Goal: Information Seeking & Learning: Learn about a topic

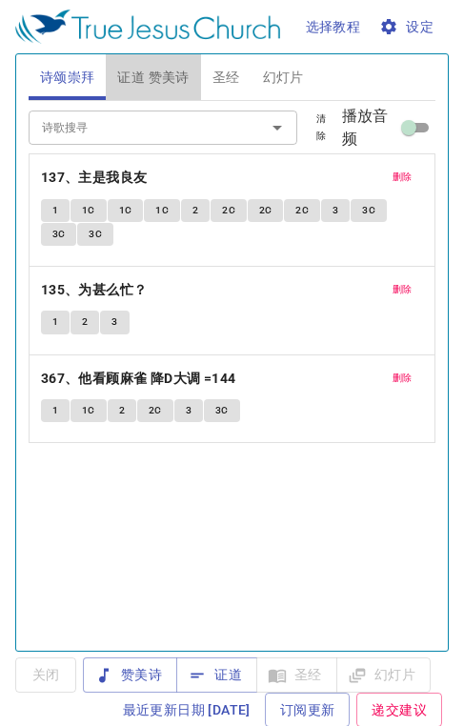
click at [165, 76] on span "证道 赞美诗" at bounding box center [152, 78] width 71 height 24
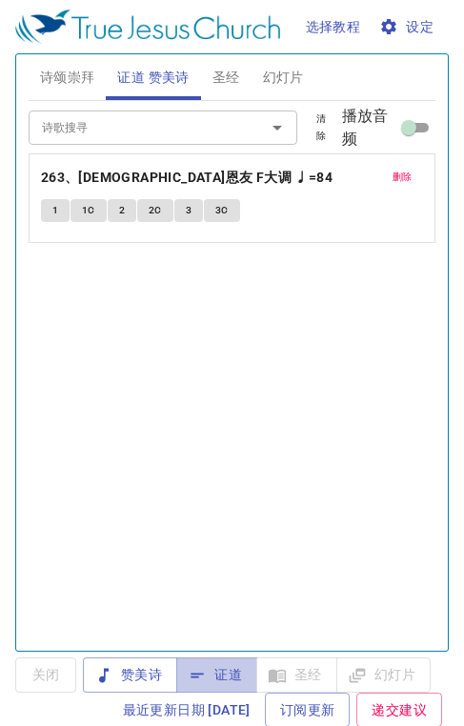
click at [227, 681] on span "证道" at bounding box center [216, 675] width 50 height 24
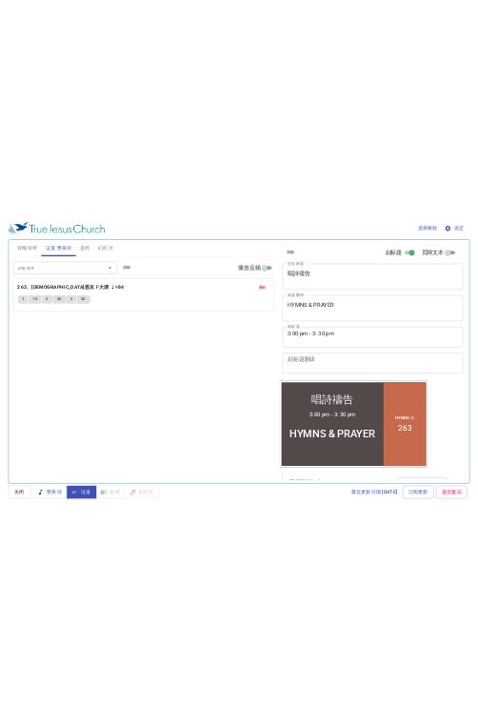
scroll to position [888, 0]
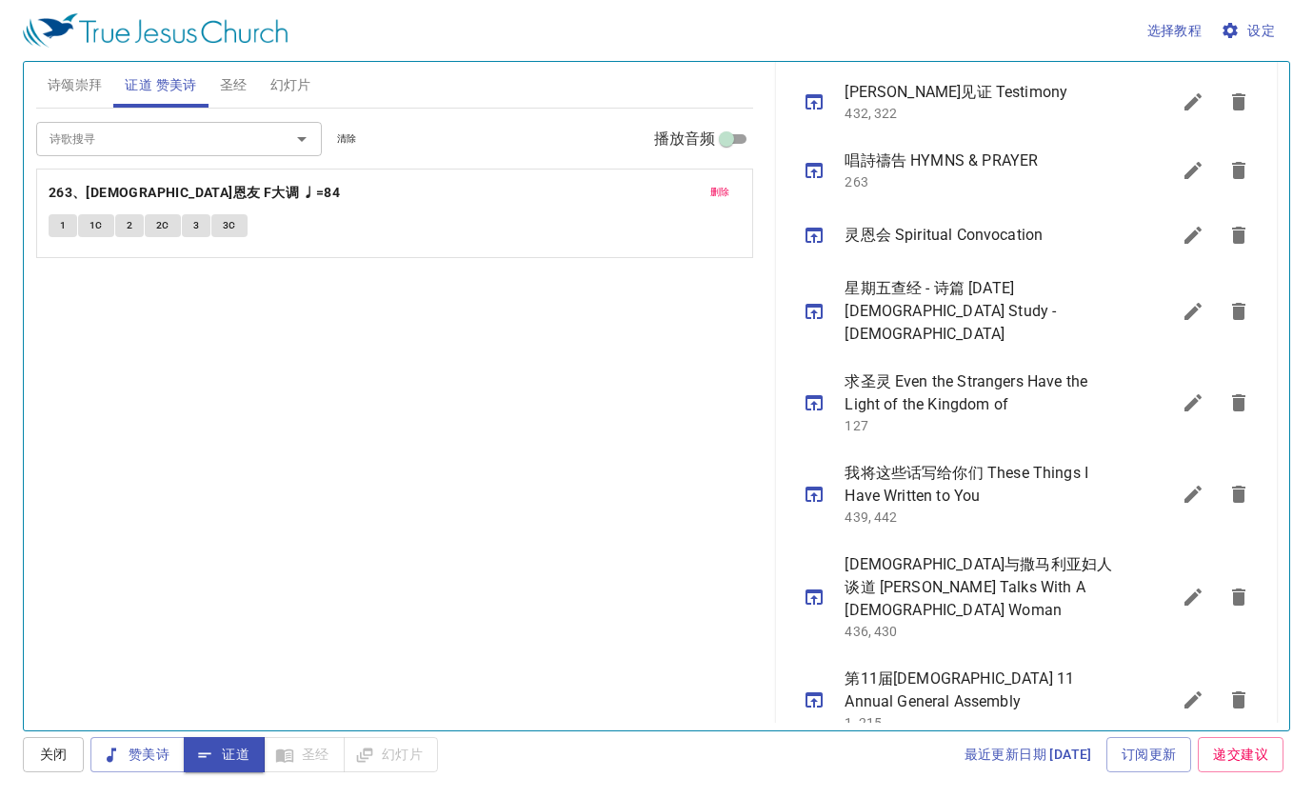
click at [463, 486] on icon "sermon lineup list" at bounding box center [1193, 494] width 17 height 17
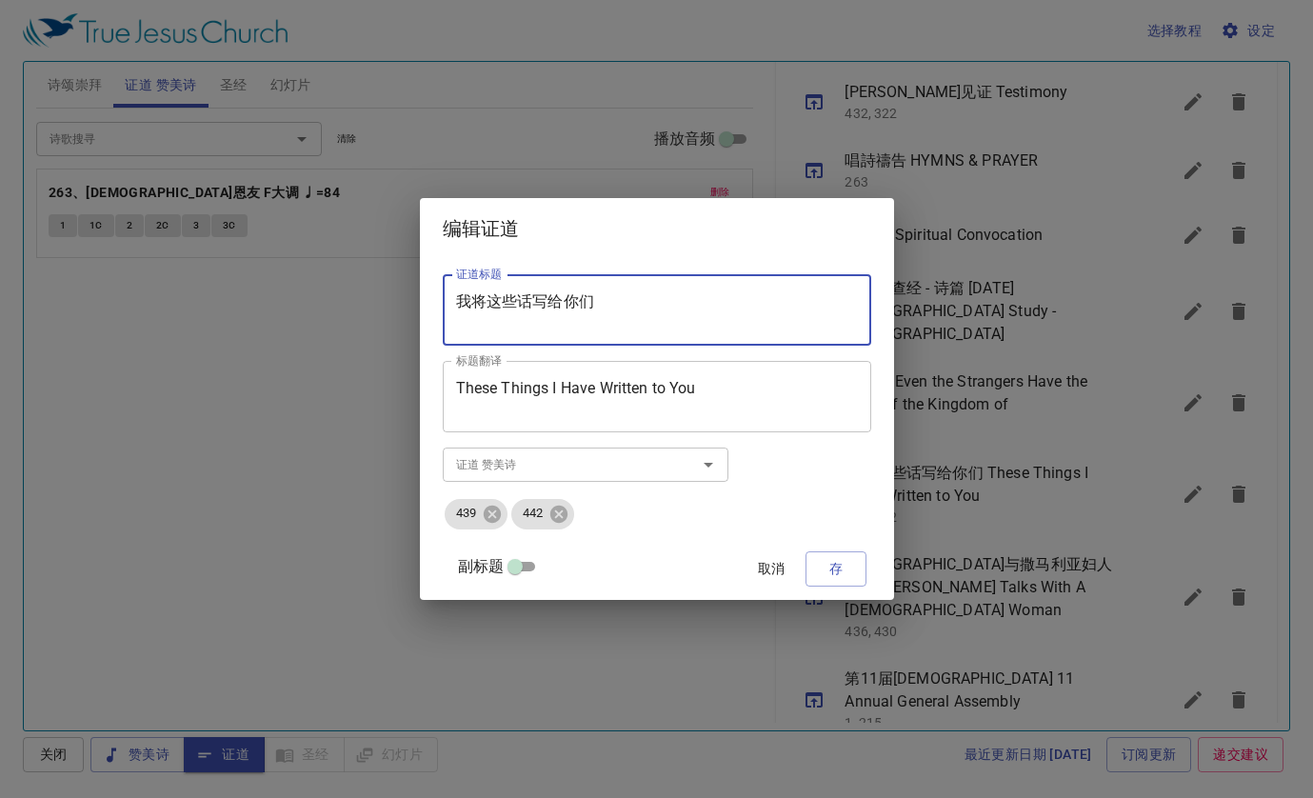
drag, startPoint x: 646, startPoint y: 308, endPoint x: 460, endPoint y: 291, distance: 186.4
click at [462, 291] on div "证道标题 我将这些话写给你们 证道标题 标题翻译 These Things I Have Written to You 标题翻译 副标题 10：35am-12…" at bounding box center [657, 429] width 474 height 340
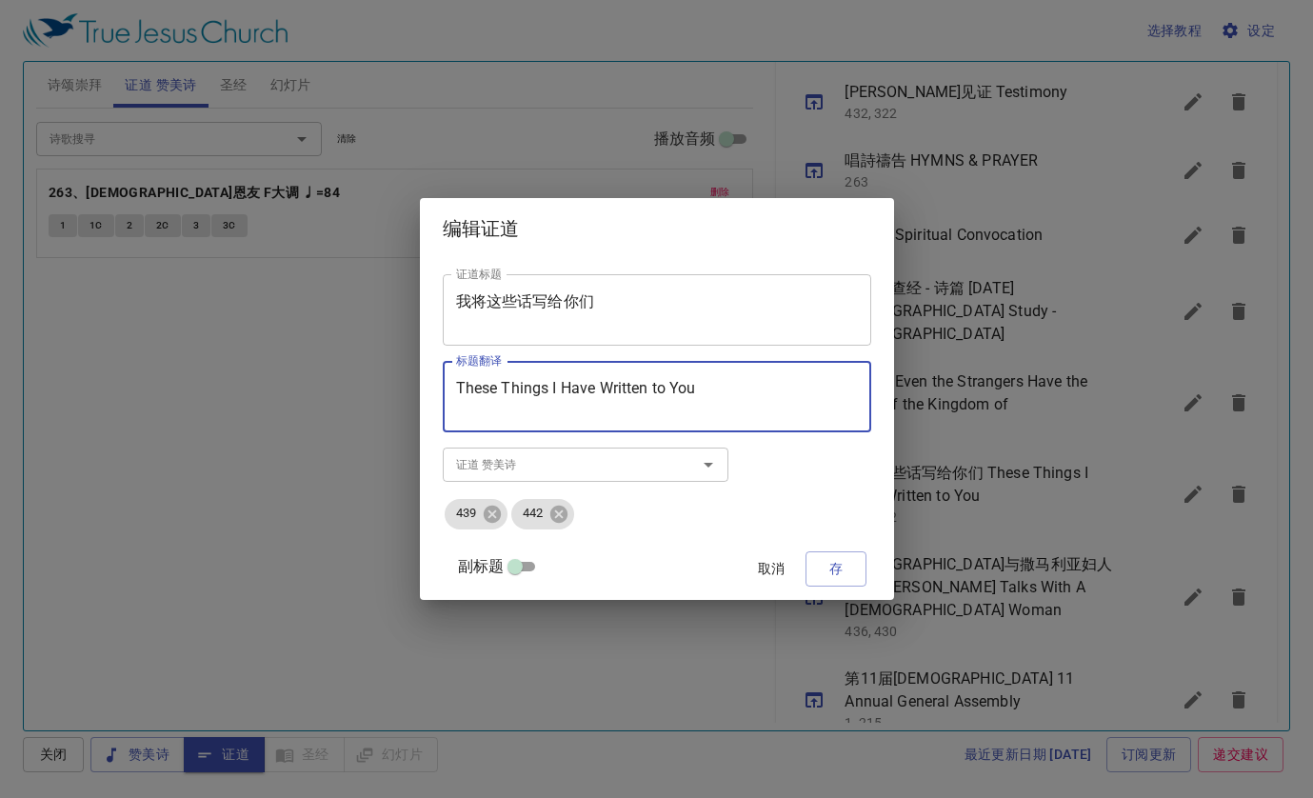
drag, startPoint x: 719, startPoint y: 389, endPoint x: 479, endPoint y: 409, distance: 240.7
click at [463, 402] on div "These Things I Have Written to You 标题翻译" at bounding box center [657, 396] width 429 height 71
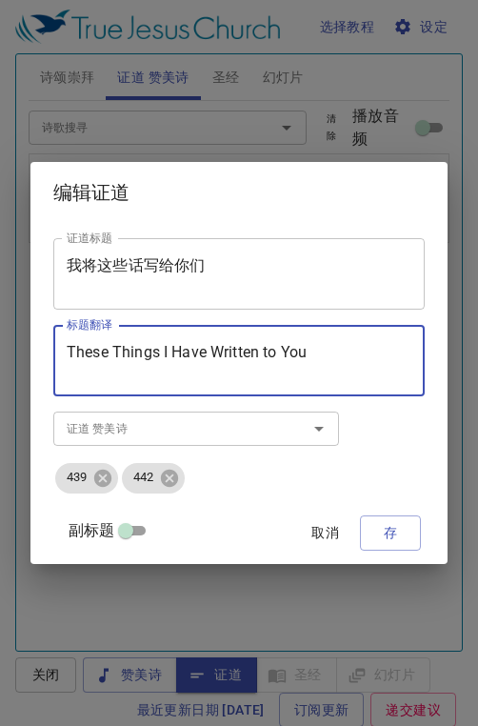
click at [387, 602] on div "编辑证道 证道标题 我将这些话写给你们 证道标题 标题翻译 These Things I Have Written to You 标题翻译 副标题 10：35…" at bounding box center [239, 363] width 478 height 726
